Goal: Information Seeking & Learning: Learn about a topic

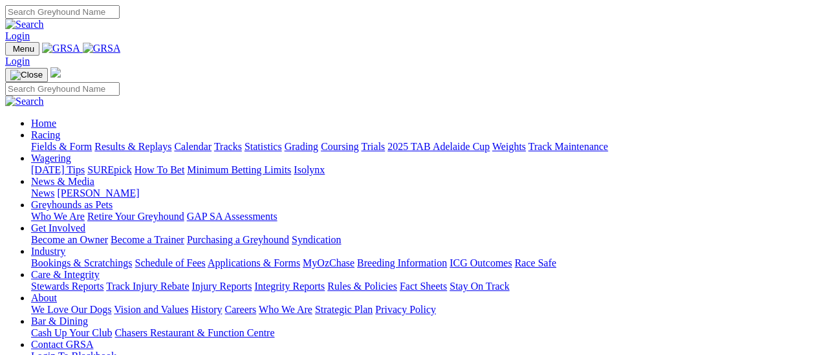
click at [144, 141] on link "Results & Replays" at bounding box center [132, 146] width 77 height 11
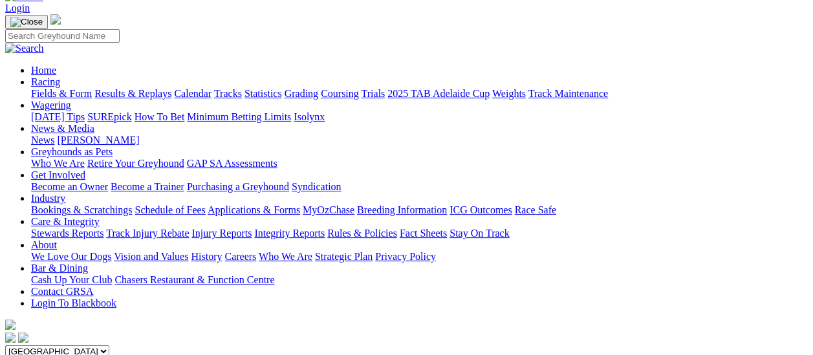
scroll to position [65, 0]
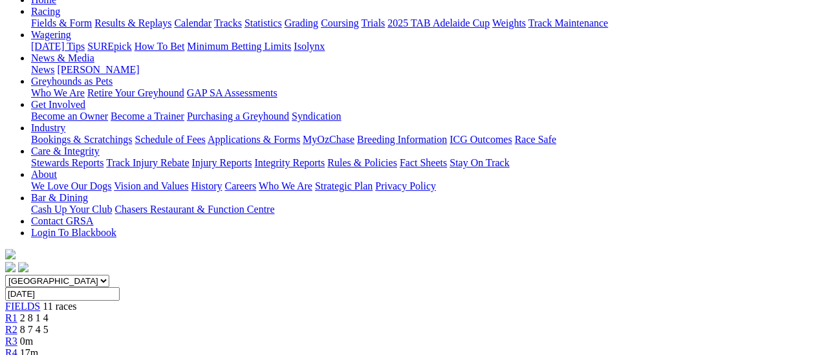
scroll to position [65, 0]
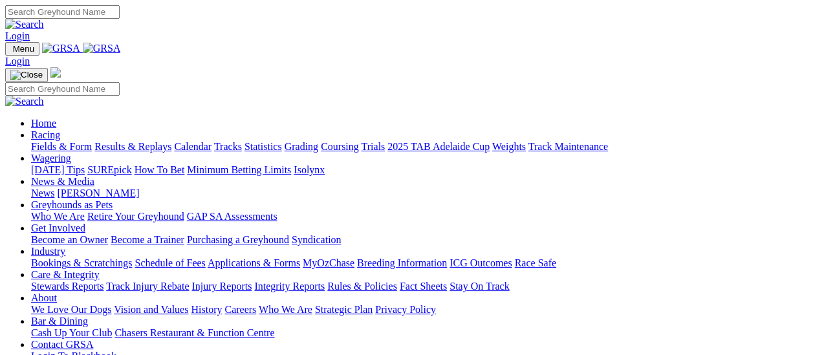
click at [142, 141] on link "Results & Replays" at bounding box center [132, 146] width 77 height 11
